Goal: Transaction & Acquisition: Download file/media

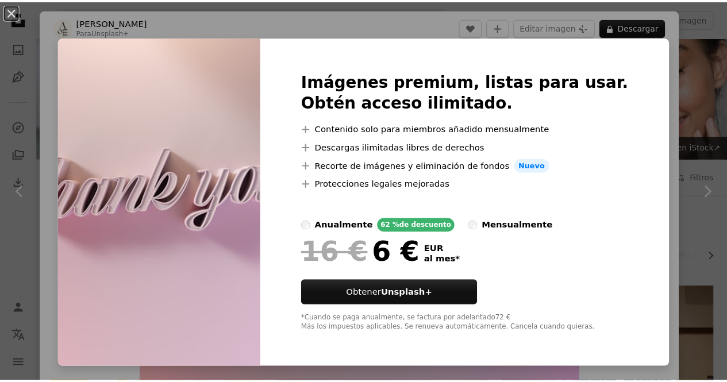
scroll to position [1453, 0]
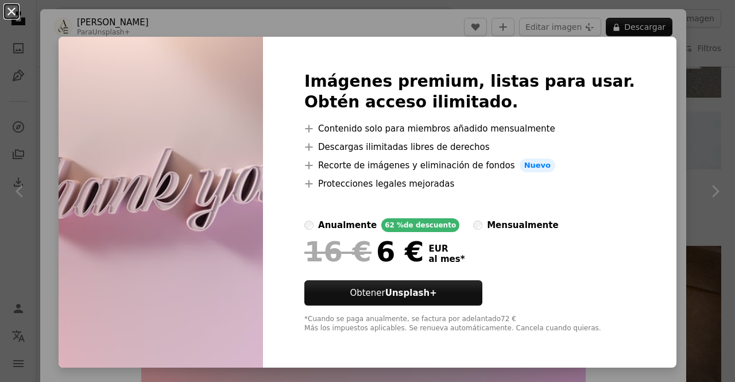
click at [18, 14] on button "An X shape" at bounding box center [12, 12] width 14 height 14
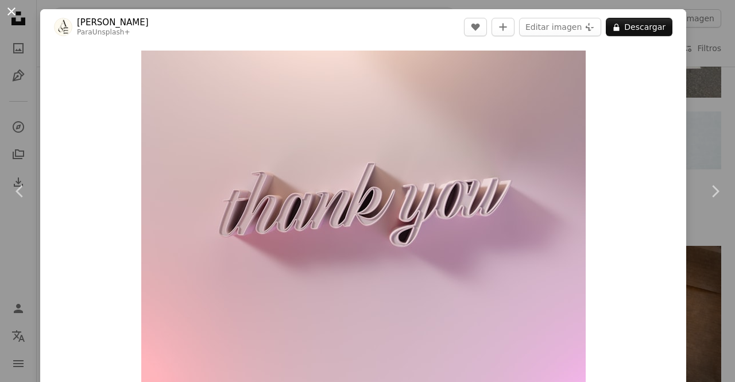
click at [13, 14] on button "An X shape" at bounding box center [12, 12] width 14 height 14
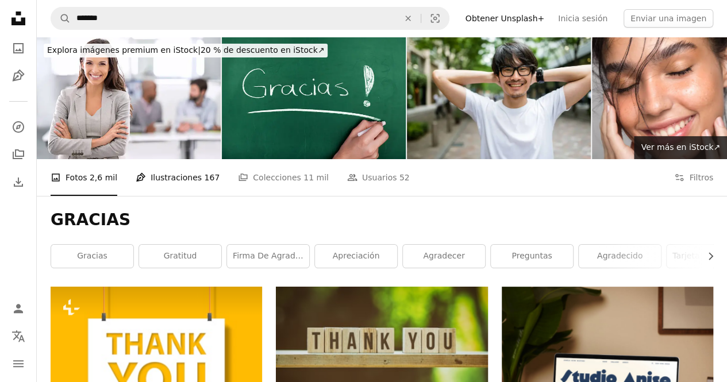
click at [171, 175] on link "Pen Tool Ilustraciones 167" at bounding box center [178, 177] width 84 height 37
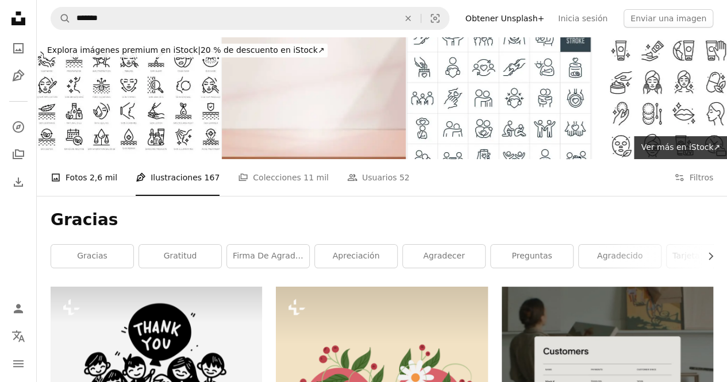
click at [95, 178] on span "2,6 mil" at bounding box center [104, 177] width 28 height 13
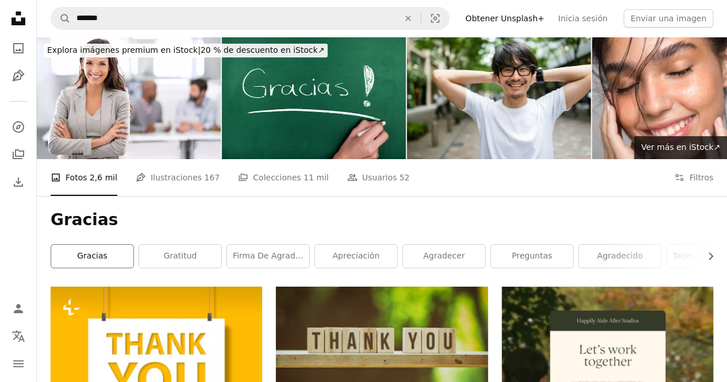
click at [114, 265] on link "Gracias" at bounding box center [92, 256] width 82 height 23
click at [699, 179] on button "Filters Filtros" at bounding box center [693, 177] width 39 height 37
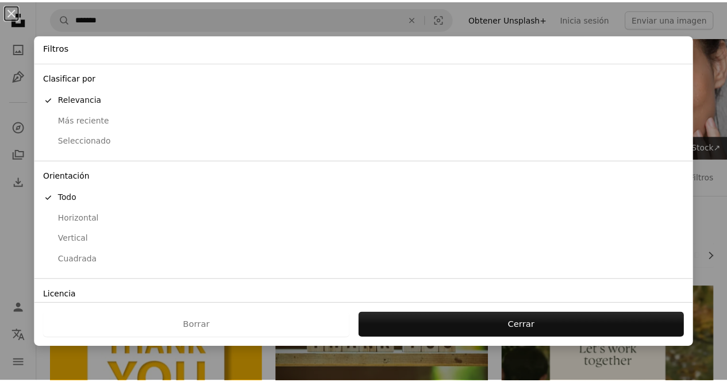
scroll to position [72, 0]
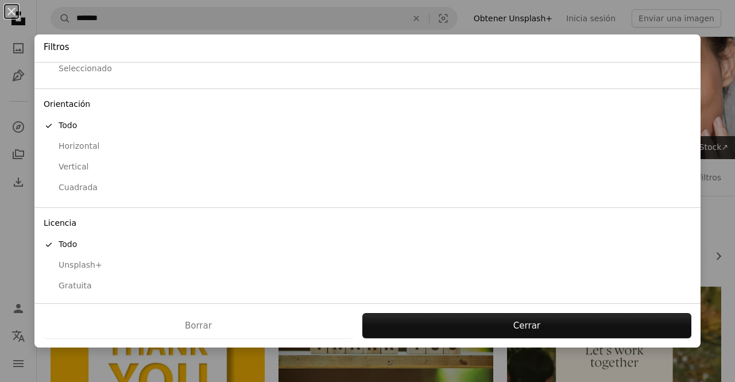
click at [80, 281] on div "Gratuita" at bounding box center [368, 285] width 648 height 11
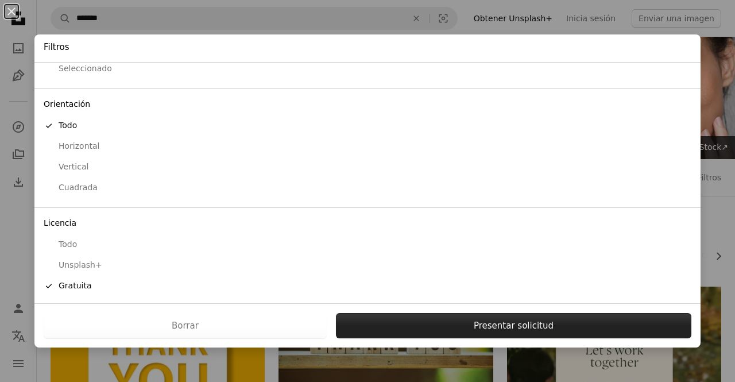
click at [481, 320] on button "Presentar solicitud" at bounding box center [514, 325] width 356 height 25
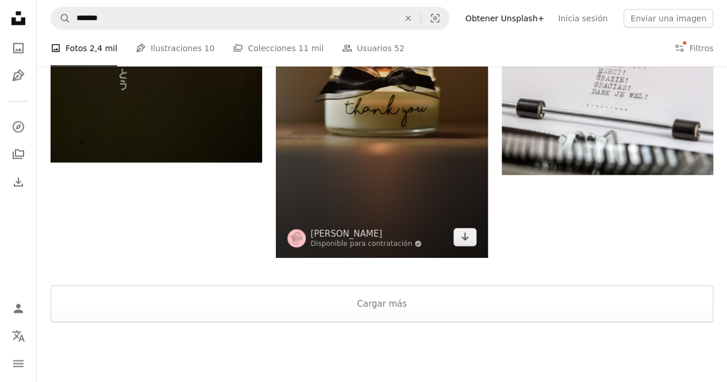
scroll to position [1600, 0]
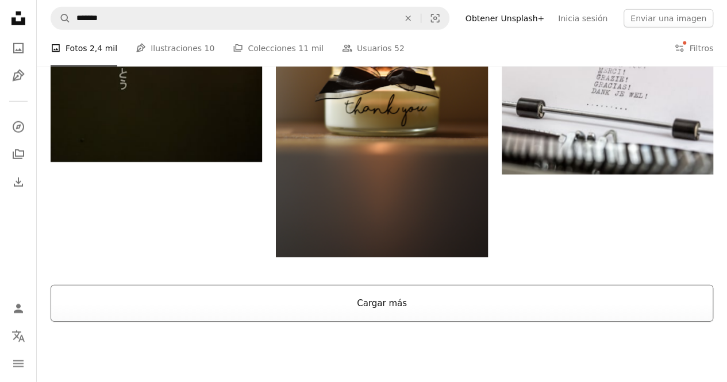
click at [395, 297] on button "Cargar más" at bounding box center [382, 303] width 662 height 37
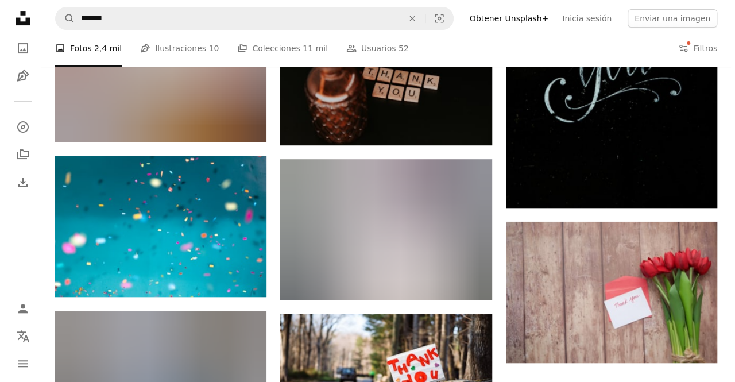
scroll to position [2352, 0]
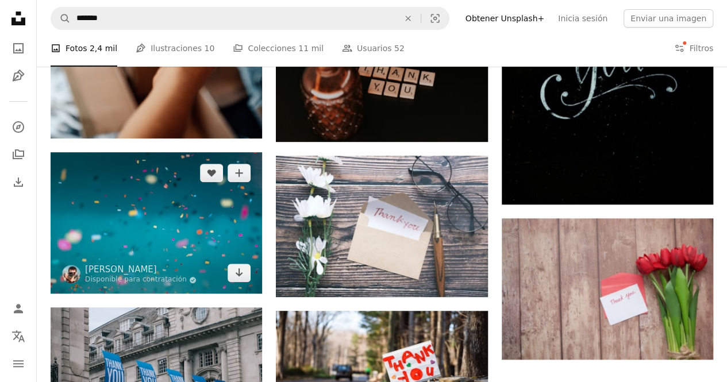
click at [186, 223] on img at bounding box center [156, 222] width 211 height 141
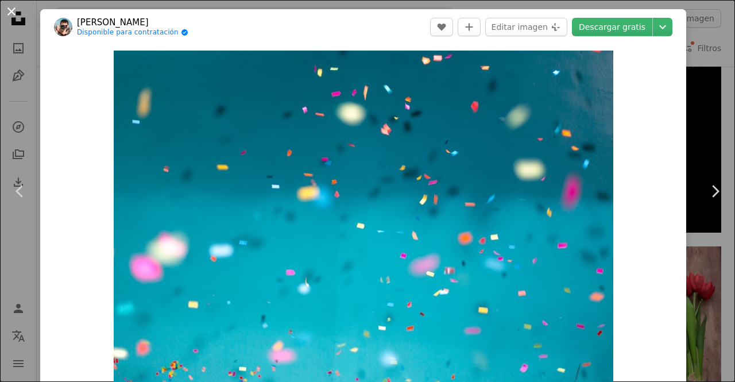
click at [16, 11] on button "An X shape" at bounding box center [12, 12] width 14 height 14
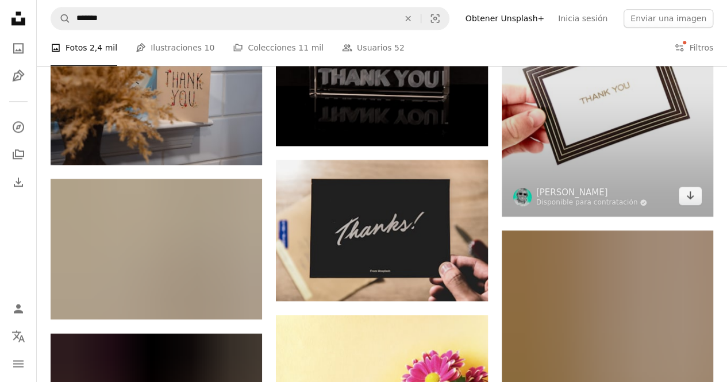
scroll to position [2792, 0]
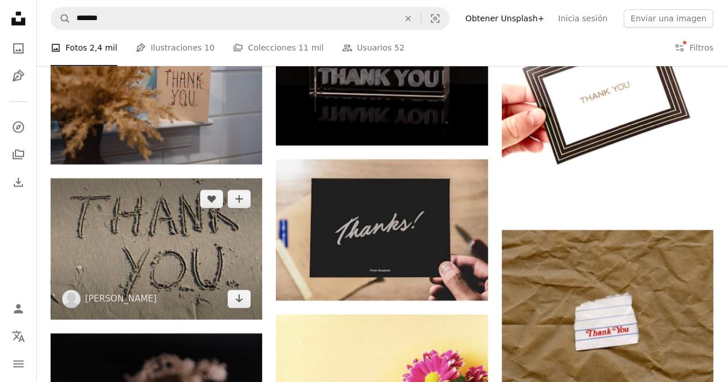
click at [177, 266] on img at bounding box center [156, 248] width 211 height 141
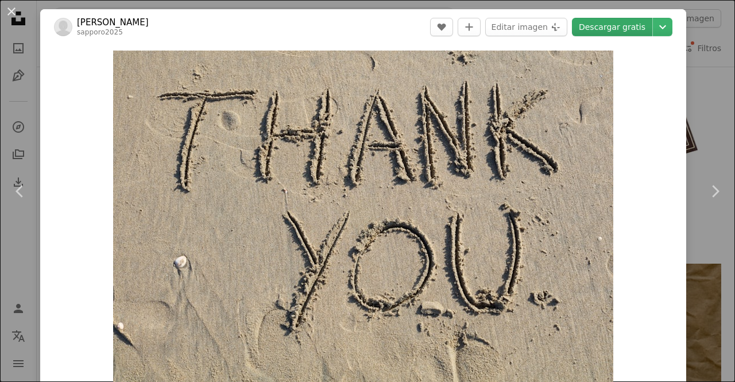
click at [599, 30] on link "Descargar gratis" at bounding box center [612, 27] width 80 height 18
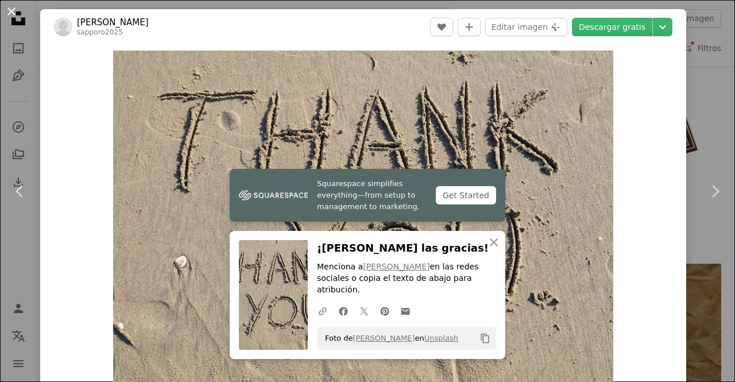
click at [13, 11] on button "An X shape" at bounding box center [12, 12] width 14 height 14
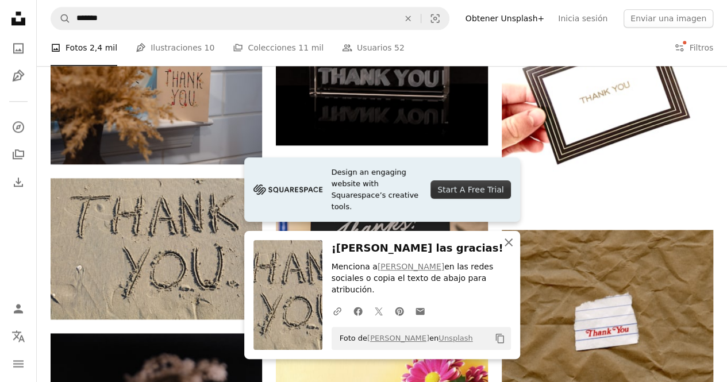
click at [507, 249] on icon "An X shape" at bounding box center [508, 243] width 14 height 14
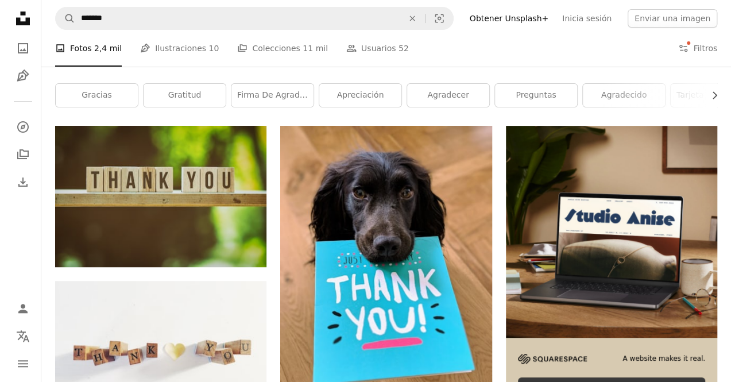
scroll to position [174, 0]
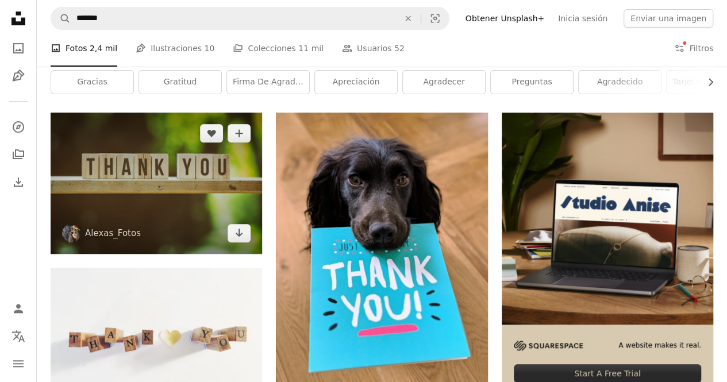
click at [215, 225] on img at bounding box center [156, 183] width 211 height 141
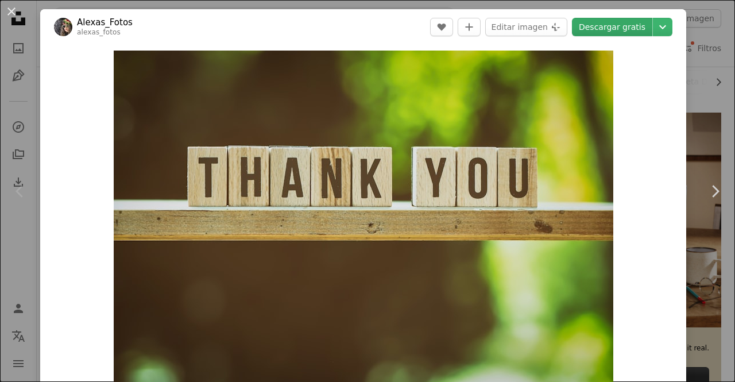
click at [604, 21] on link "Descargar gratis" at bounding box center [612, 27] width 80 height 18
